Goal: Task Accomplishment & Management: Complete application form

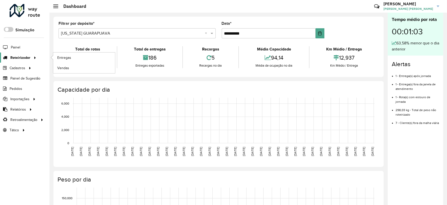
click at [22, 59] on span "Roteirizador" at bounding box center [20, 57] width 20 height 5
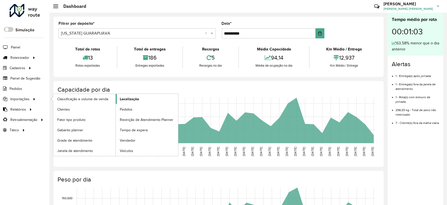
click at [129, 100] on span "Localização" at bounding box center [129, 98] width 19 height 5
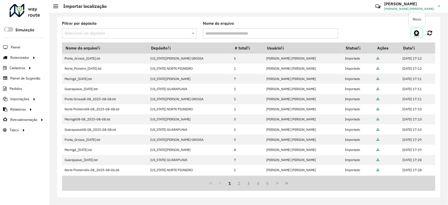
click at [415, 34] on icon at bounding box center [417, 33] width 5 height 6
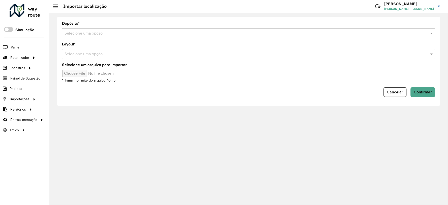
type input "**********"
click at [82, 35] on input "text" at bounding box center [244, 34] width 359 height 6
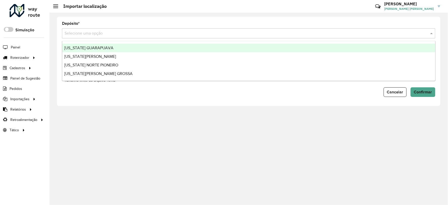
click at [82, 47] on span "[US_STATE] GUARAPUAVA" at bounding box center [88, 48] width 49 height 4
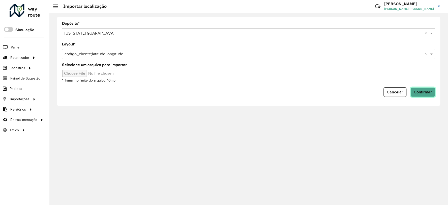
click at [426, 93] on span "Confirmar" at bounding box center [423, 92] width 18 height 4
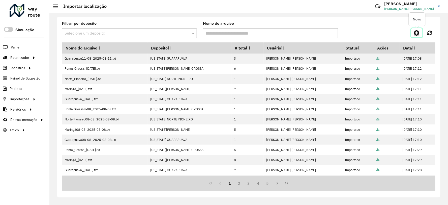
click at [414, 33] on link at bounding box center [417, 32] width 11 height 9
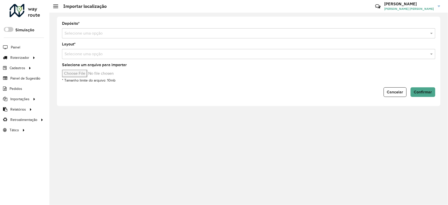
type input "**********"
click at [81, 31] on input "text" at bounding box center [244, 34] width 359 height 6
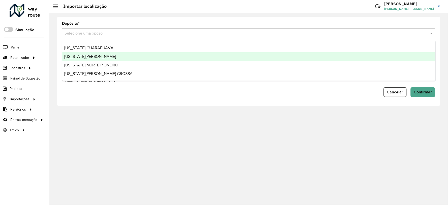
click at [79, 55] on span "[US_STATE][PERSON_NAME]" at bounding box center [90, 56] width 52 height 4
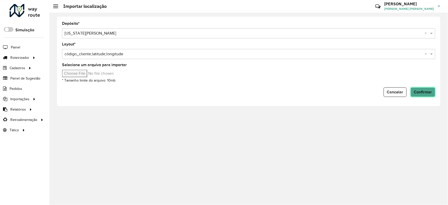
drag, startPoint x: 429, startPoint y: 95, endPoint x: 424, endPoint y: 98, distance: 5.7
click at [427, 95] on button "Confirmar" at bounding box center [423, 92] width 25 height 10
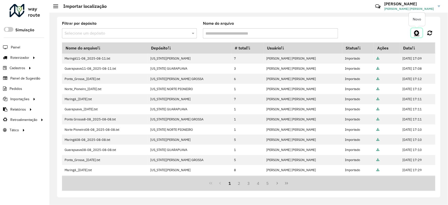
click at [420, 31] on link at bounding box center [417, 32] width 11 height 9
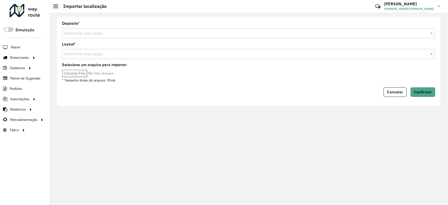
type input "**********"
click at [87, 33] on input "text" at bounding box center [244, 34] width 359 height 6
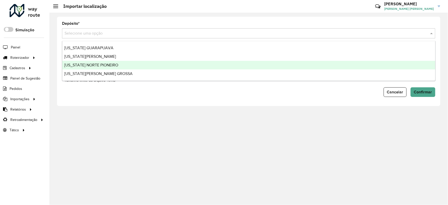
click at [91, 64] on span "[US_STATE] NORTE PIONEIRO" at bounding box center [91, 65] width 54 height 4
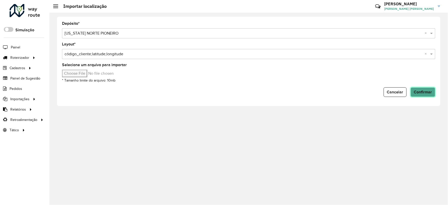
click at [426, 95] on button "Confirmar" at bounding box center [423, 92] width 25 height 10
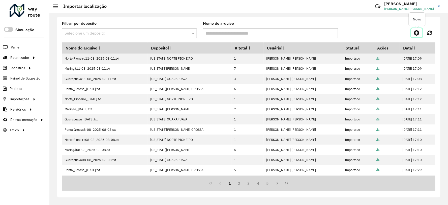
drag, startPoint x: 415, startPoint y: 34, endPoint x: 408, endPoint y: 36, distance: 7.6
click at [415, 34] on icon at bounding box center [417, 33] width 5 height 6
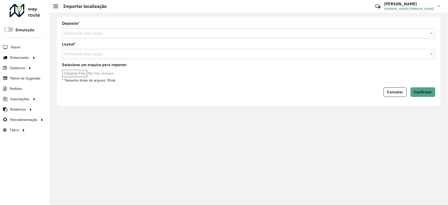
type input "**********"
click at [87, 32] on input "text" at bounding box center [244, 34] width 359 height 6
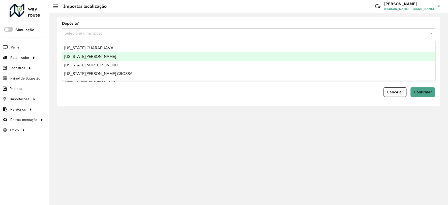
click at [86, 57] on span "[US_STATE][PERSON_NAME]" at bounding box center [90, 56] width 52 height 4
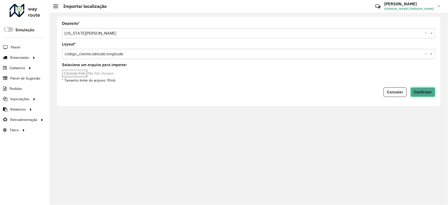
click at [424, 91] on span "Confirmar" at bounding box center [423, 92] width 18 height 4
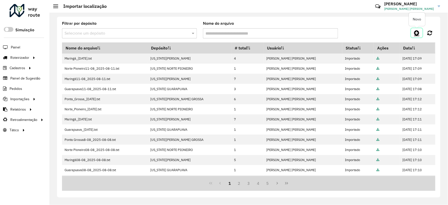
click at [415, 33] on icon at bounding box center [417, 33] width 5 height 6
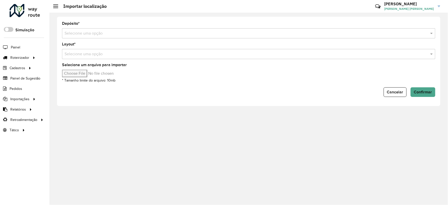
type input "**********"
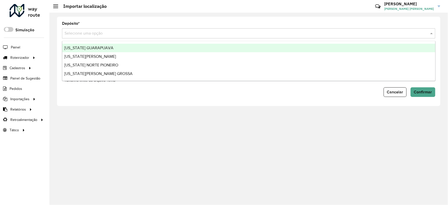
click at [83, 32] on input "text" at bounding box center [244, 34] width 359 height 6
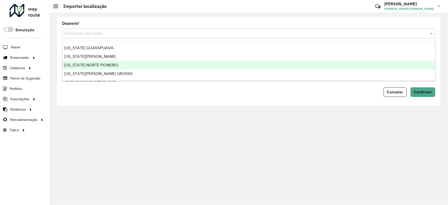
click at [82, 64] on span "[US_STATE] NORTE PIONEIRO" at bounding box center [91, 65] width 54 height 4
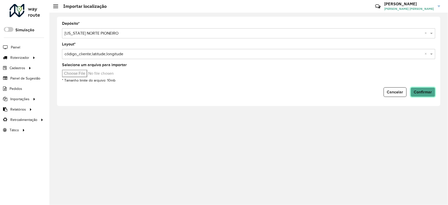
click at [428, 92] on span "Confirmar" at bounding box center [423, 92] width 18 height 4
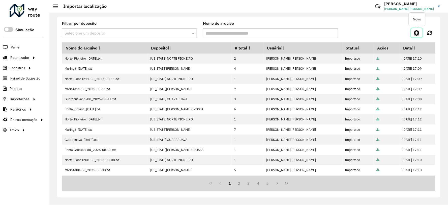
click at [417, 32] on icon at bounding box center [417, 33] width 5 height 6
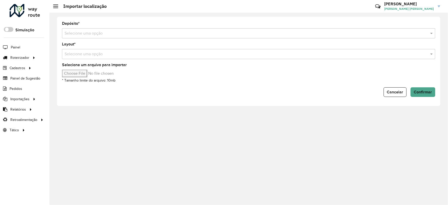
type input "**********"
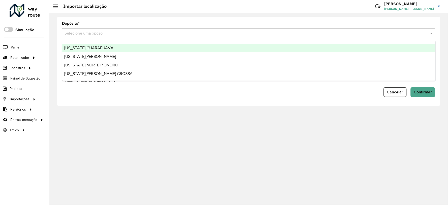
click at [90, 33] on input "text" at bounding box center [244, 34] width 359 height 6
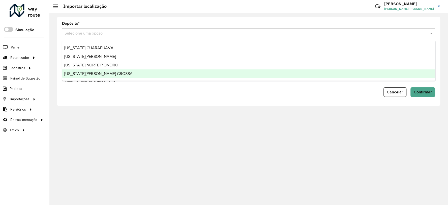
click at [82, 73] on span "[US_STATE][PERSON_NAME] GROSSA" at bounding box center [98, 73] width 68 height 4
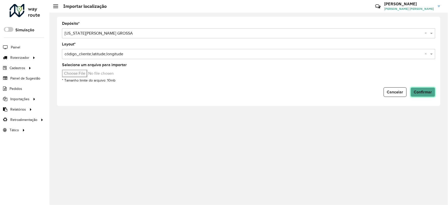
click at [429, 96] on button "Confirmar" at bounding box center [423, 92] width 25 height 10
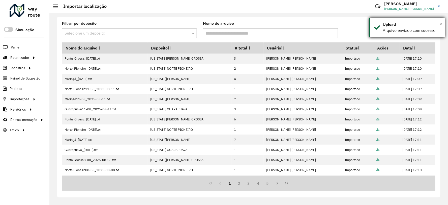
click at [442, 24] on span "×" at bounding box center [442, 24] width 3 height 6
